Goal: Book appointment/travel/reservation

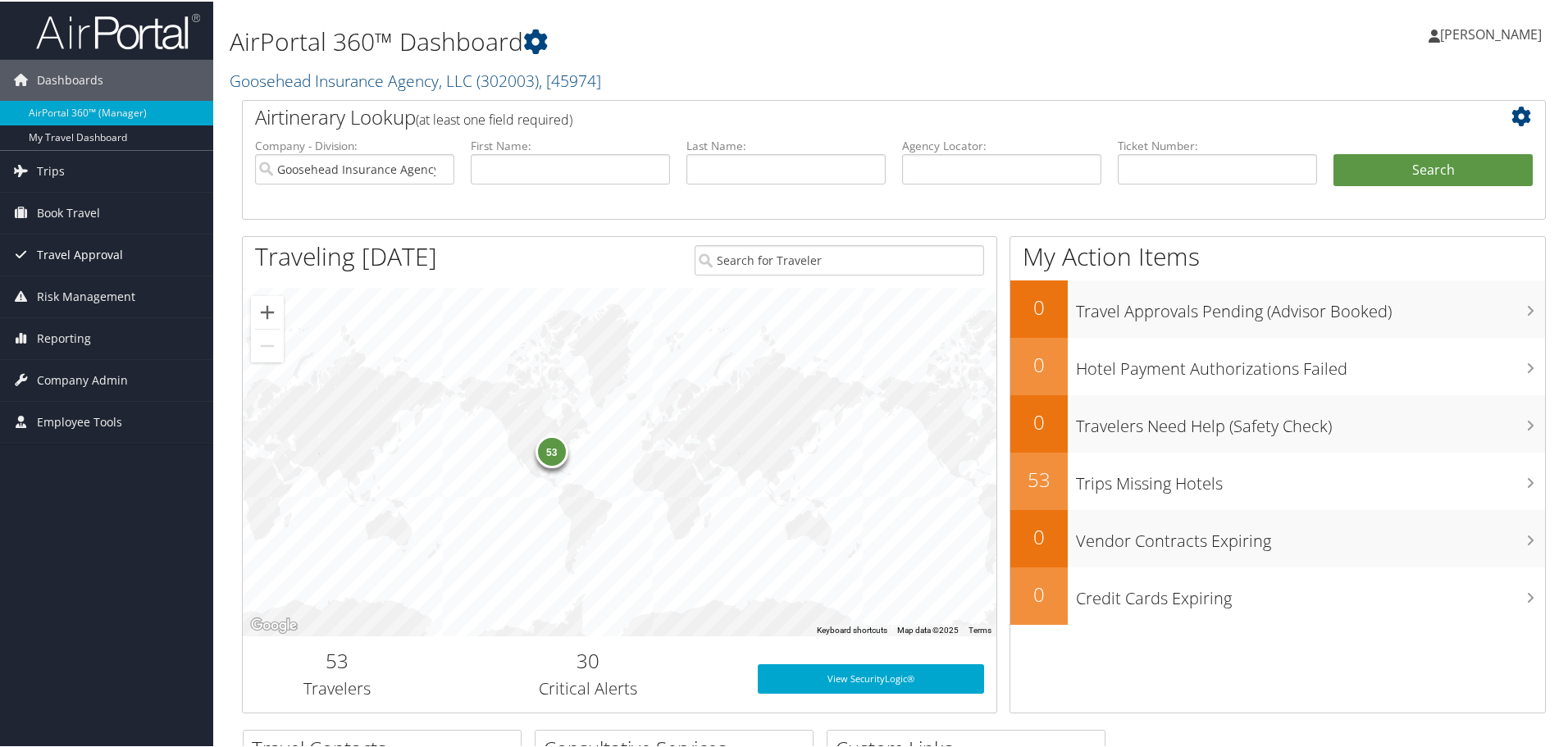
click at [93, 239] on span "Travel Approval" at bounding box center [79, 253] width 86 height 41
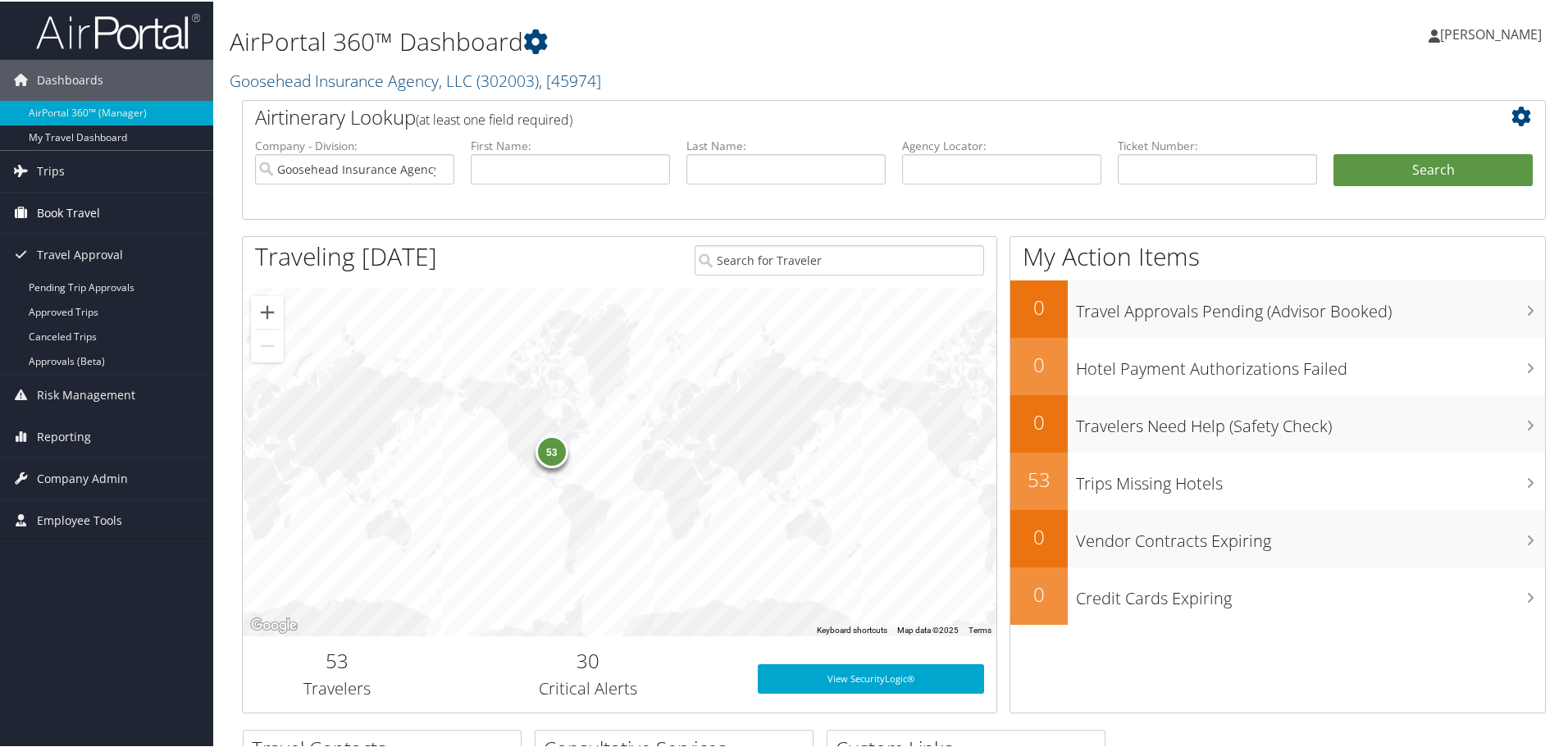
click at [78, 215] on span "Book Travel" at bounding box center [68, 211] width 63 height 41
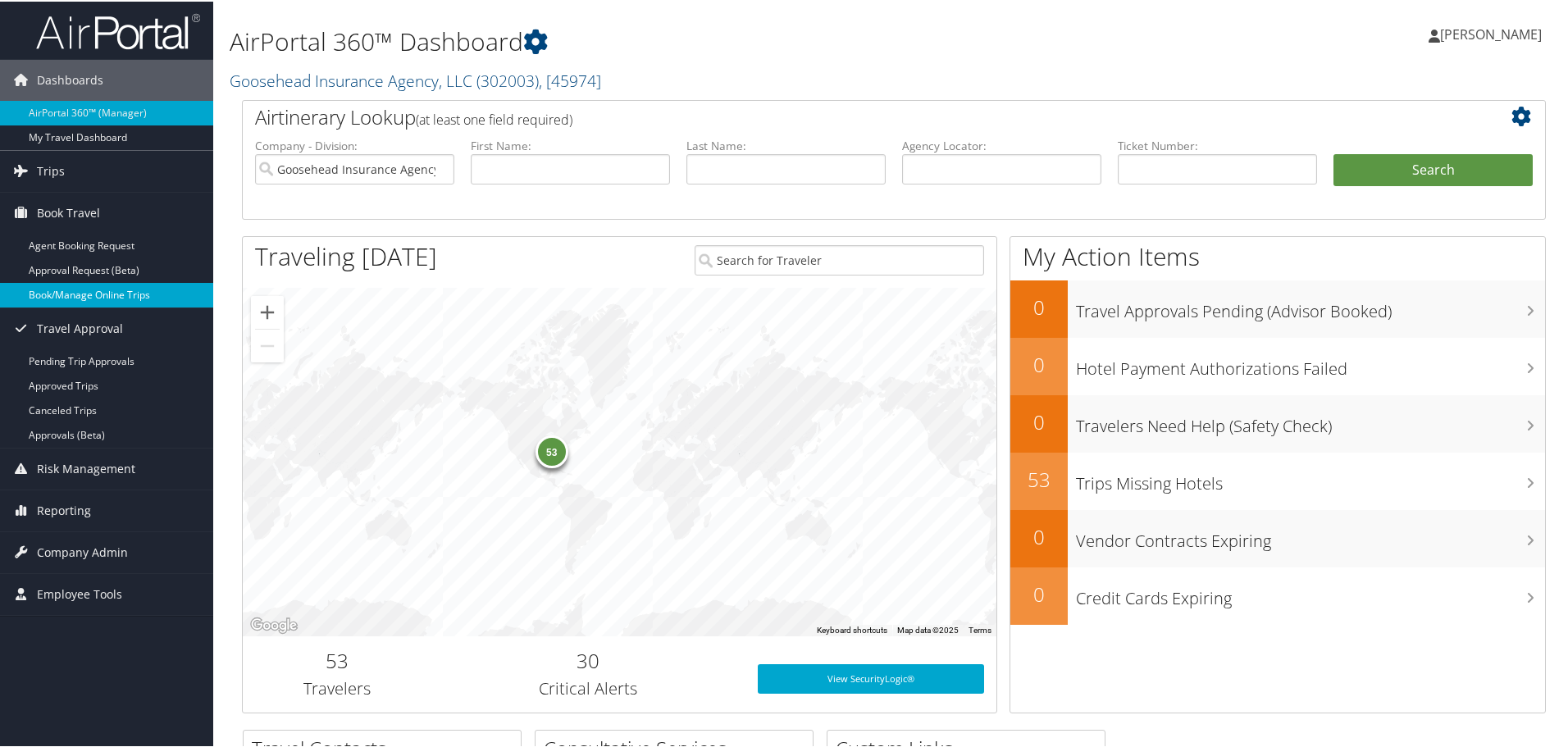
click at [61, 300] on link "Book/Manage Online Trips" at bounding box center [107, 293] width 213 height 25
